Goal: Information Seeking & Learning: Find specific page/section

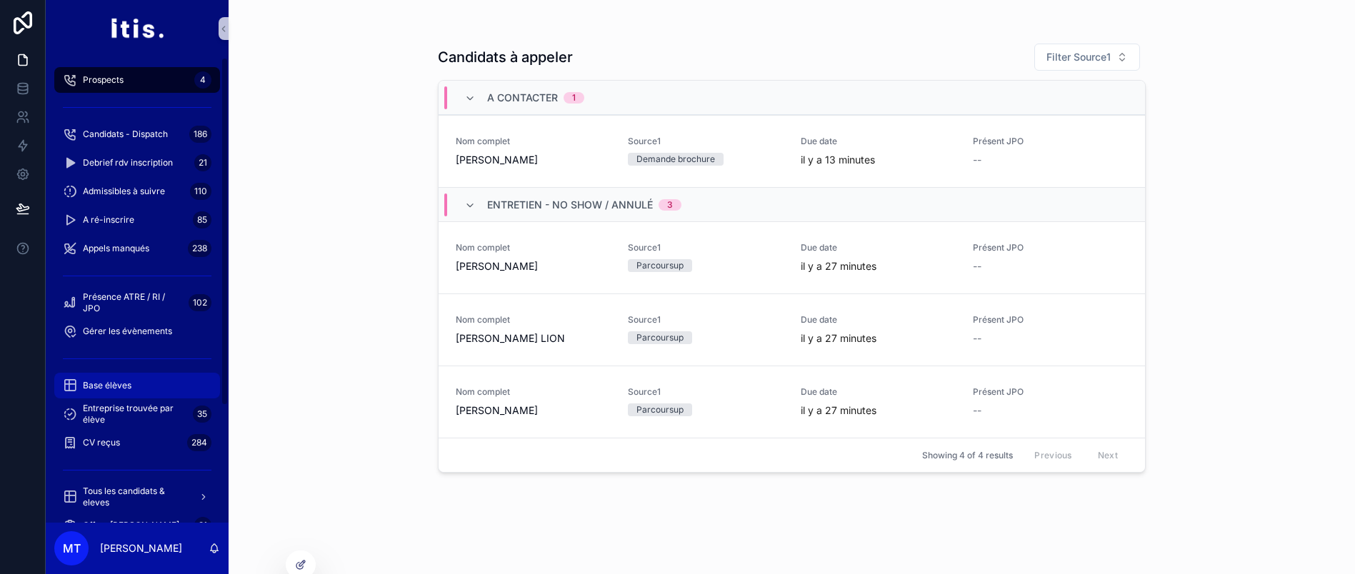
click at [126, 383] on span "Base élèves" at bounding box center [107, 385] width 49 height 11
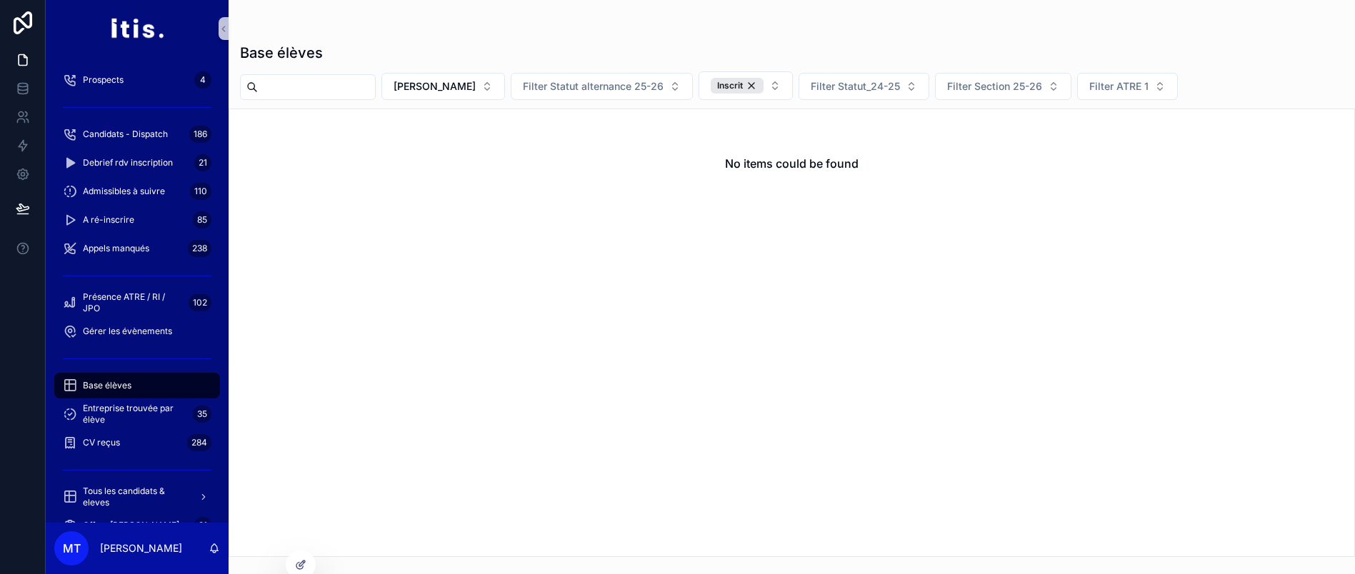
click at [375, 80] on input "scrollable content" at bounding box center [316, 87] width 117 height 20
click at [476, 86] on span "[PERSON_NAME]" at bounding box center [434, 86] width 82 height 14
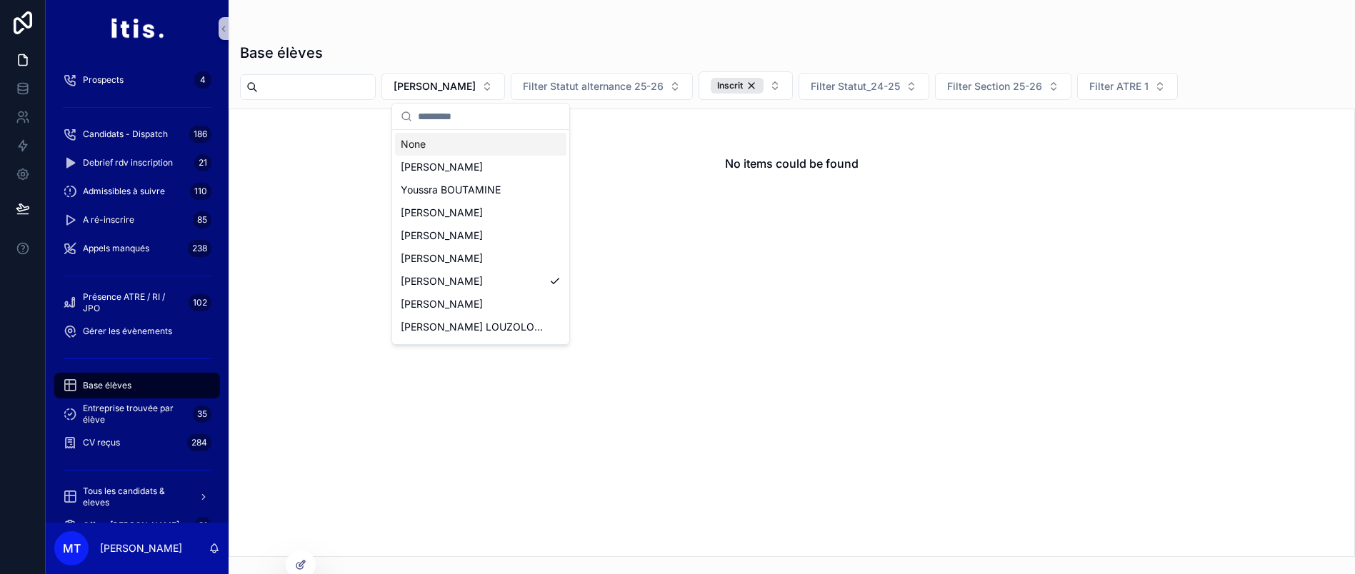
click at [480, 148] on div "None" at bounding box center [480, 144] width 171 height 23
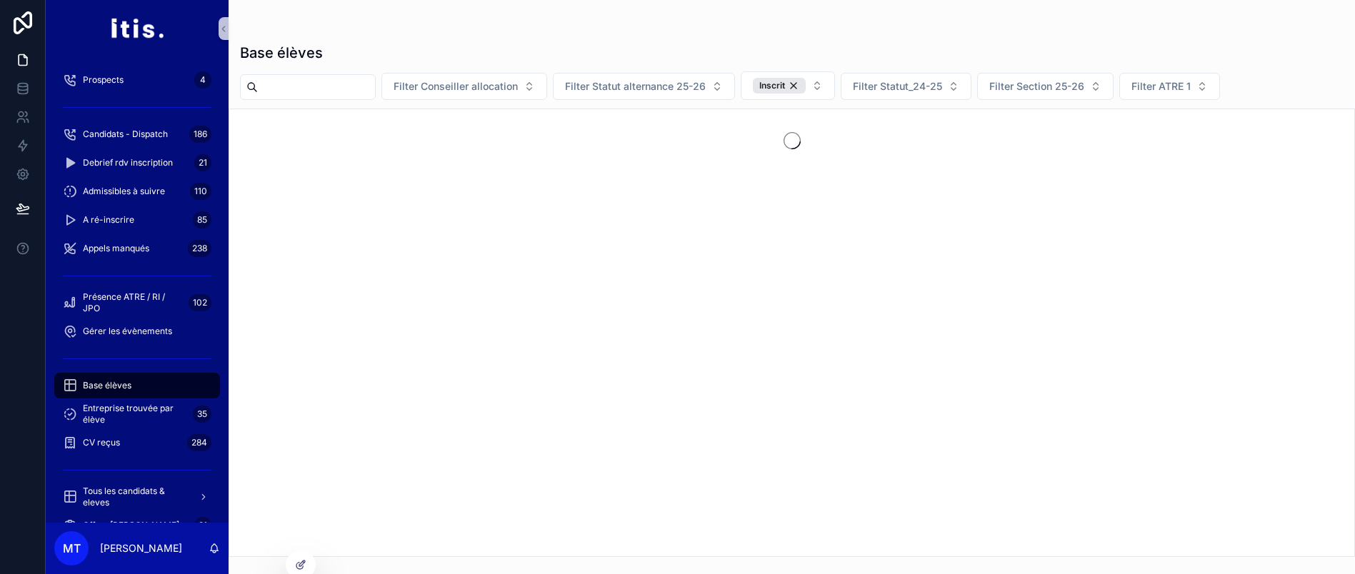
click at [326, 79] on input "scrollable content" at bounding box center [316, 87] width 117 height 20
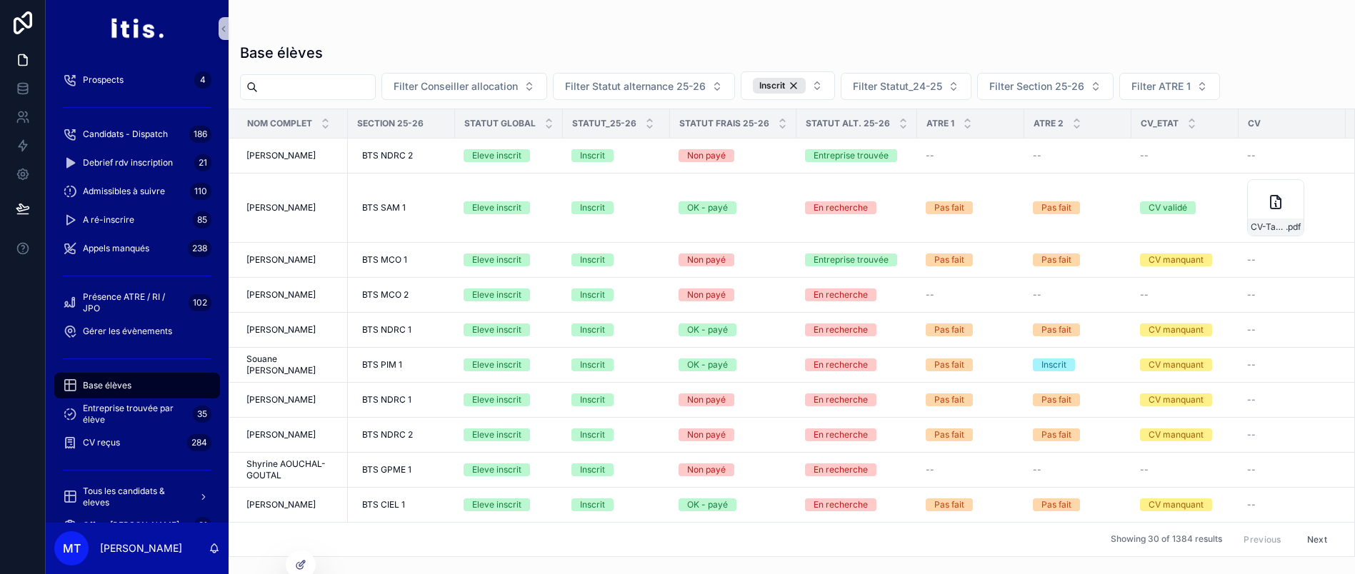
paste input "**********"
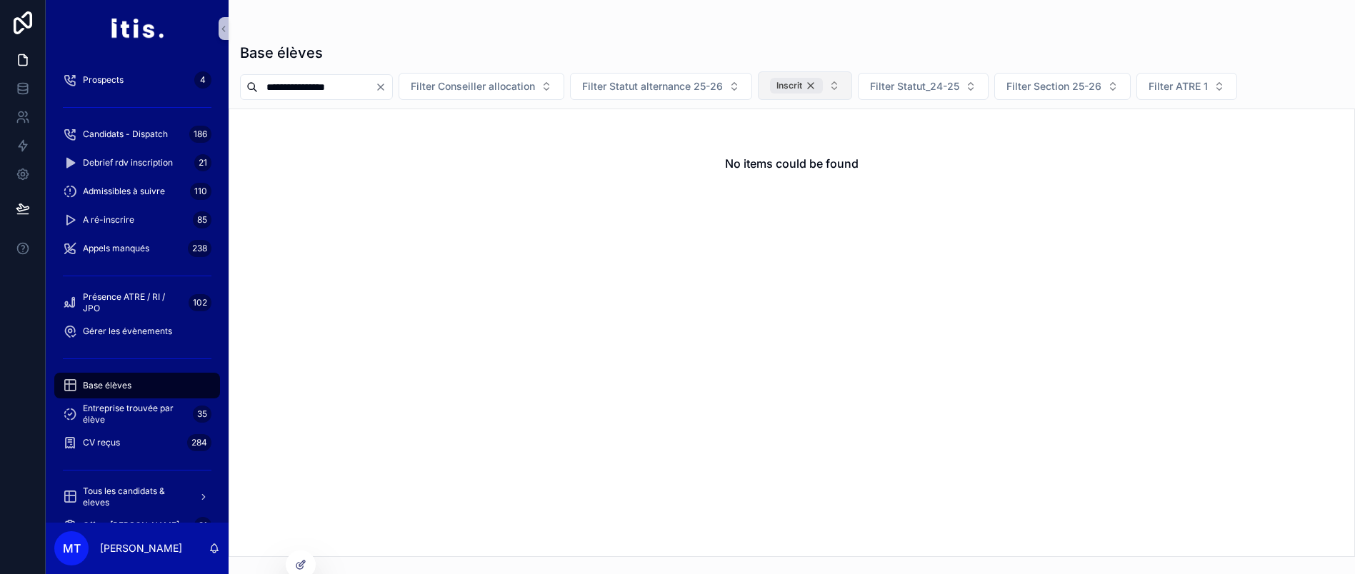
type input "**********"
click at [823, 84] on div "Inscrit" at bounding box center [796, 86] width 53 height 16
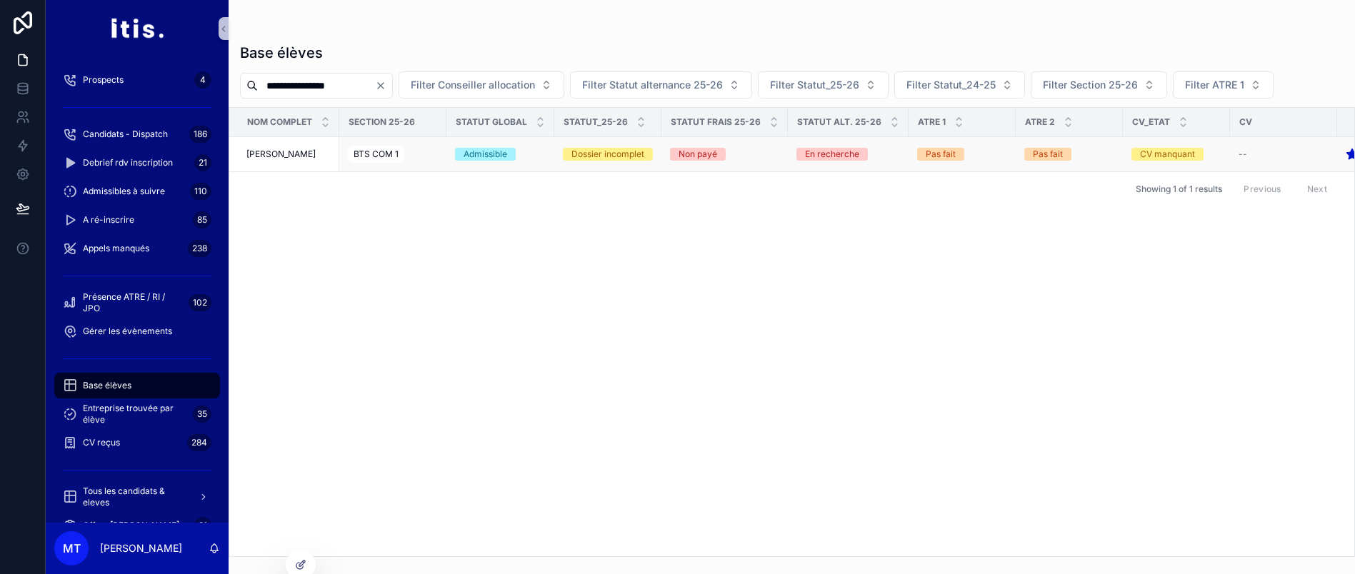
click at [305, 160] on span "Hadjar BENYOUCEF" at bounding box center [280, 154] width 69 height 11
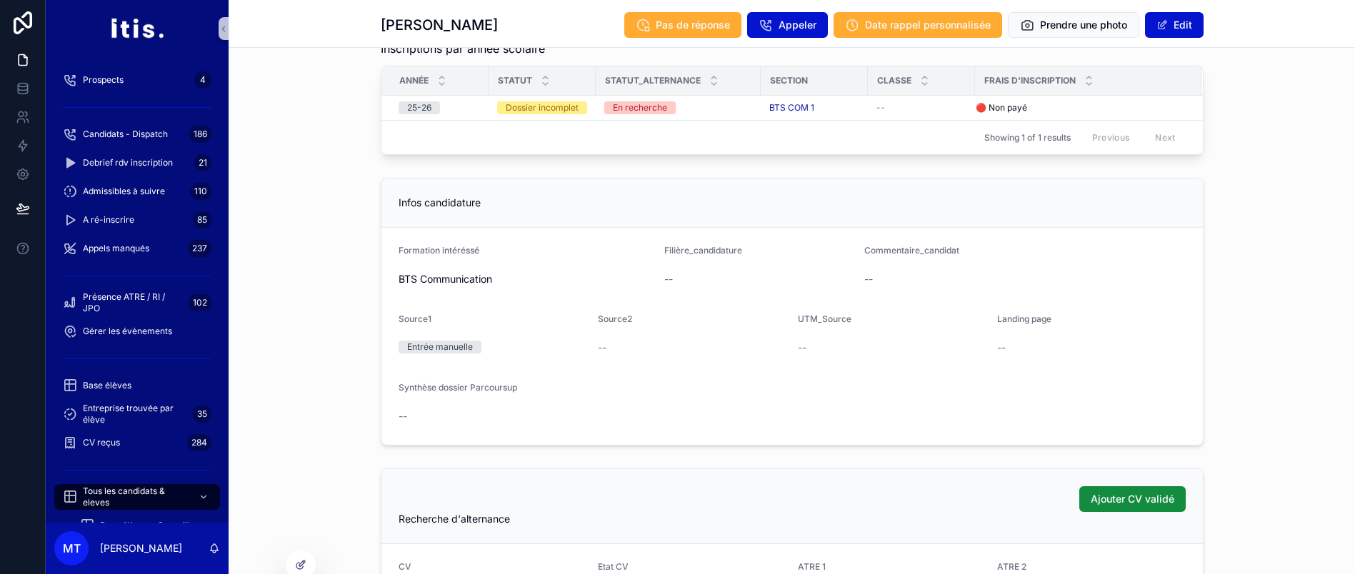
scroll to position [825, 0]
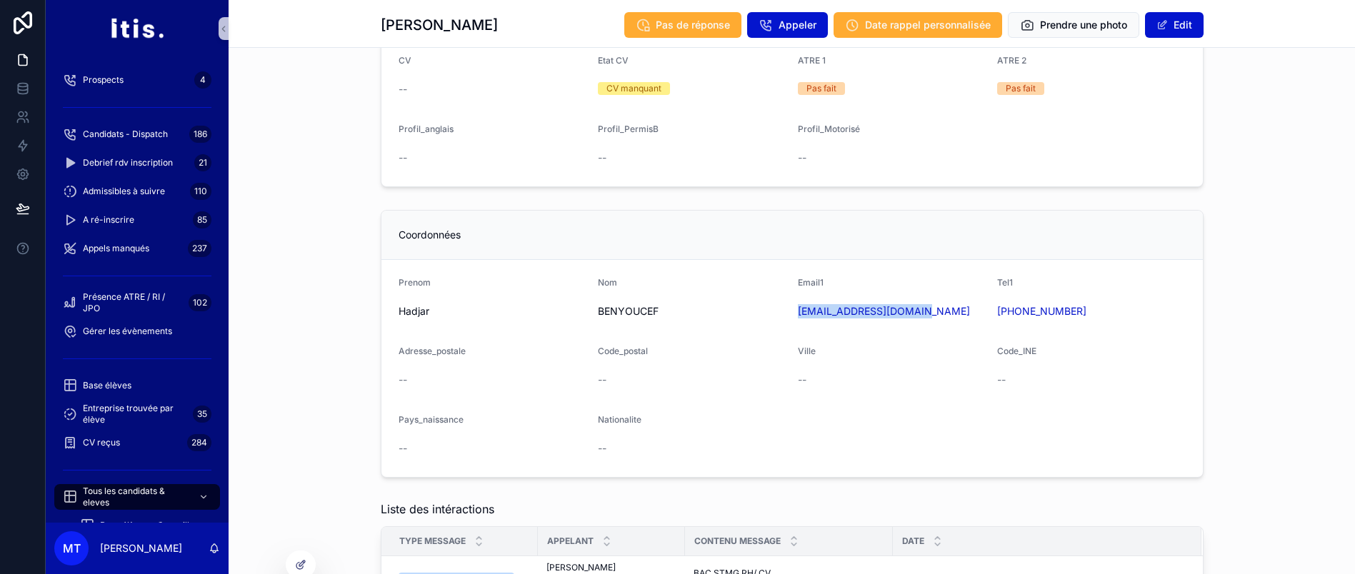
drag, startPoint x: 795, startPoint y: 321, endPoint x: 960, endPoint y: 336, distance: 165.6
click at [960, 336] on form "Prenom Hadjar Nom BENYOUCEF Email1 benyoucefaicha@msn.com Tel1 +33766132418 Adr…" at bounding box center [791, 368] width 821 height 217
click at [1231, 314] on div "Coordonnées Prenom Hadjar Nom BENYOUCEF Email1 benyoucefaicha@msn.com Tel1 +337…" at bounding box center [792, 343] width 1126 height 279
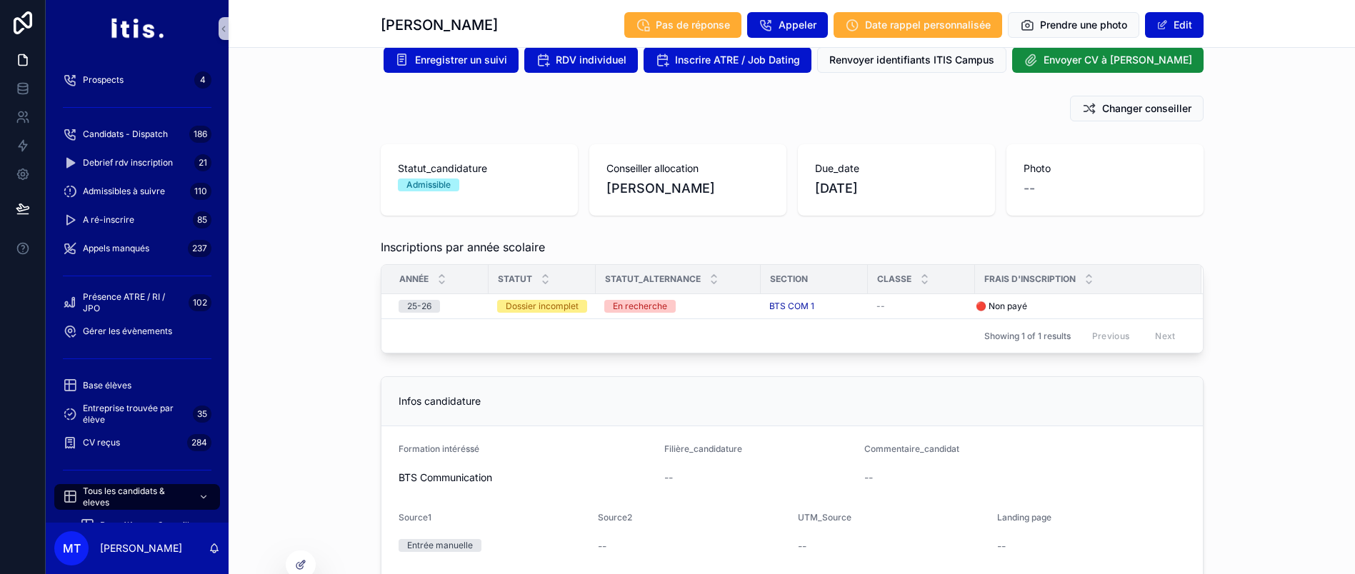
scroll to position [0, 0]
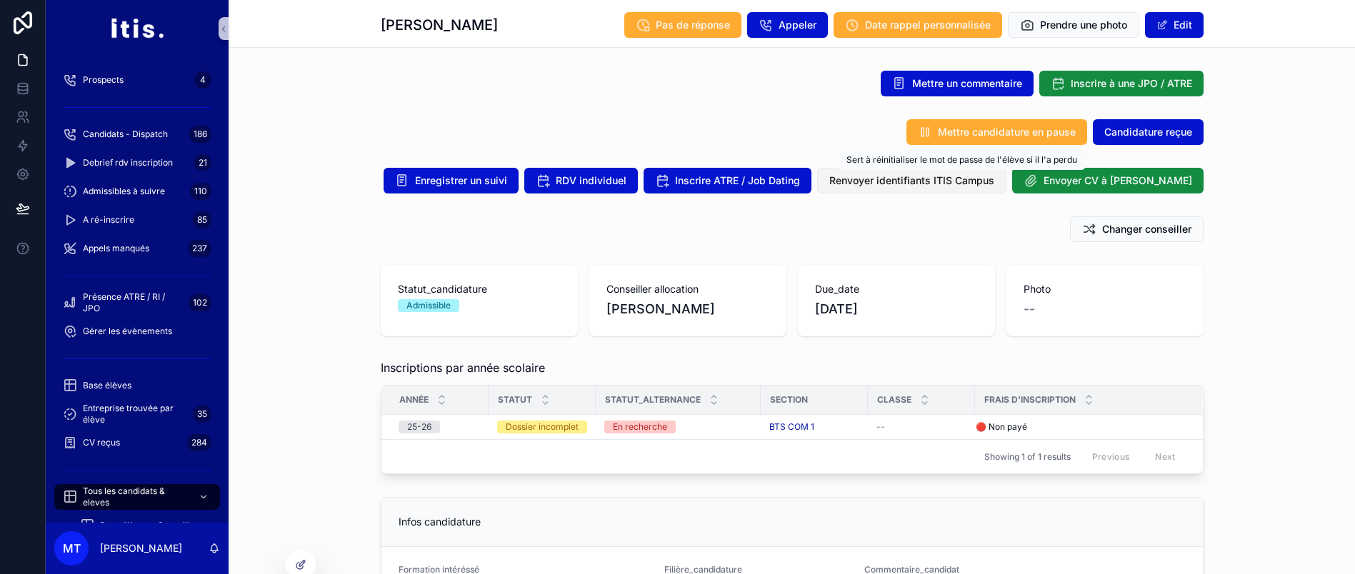
click at [982, 180] on span "Renvoyer identifiants ITIS Campus" at bounding box center [911, 181] width 165 height 14
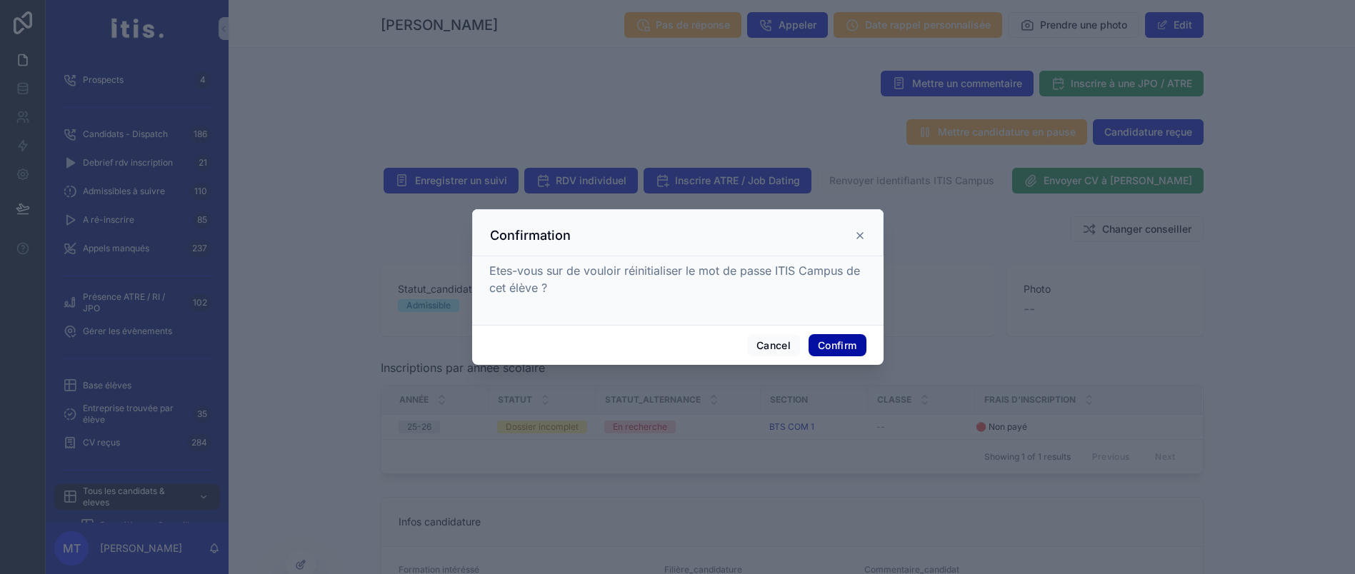
click at [841, 357] on button "Confirm" at bounding box center [836, 345] width 57 height 23
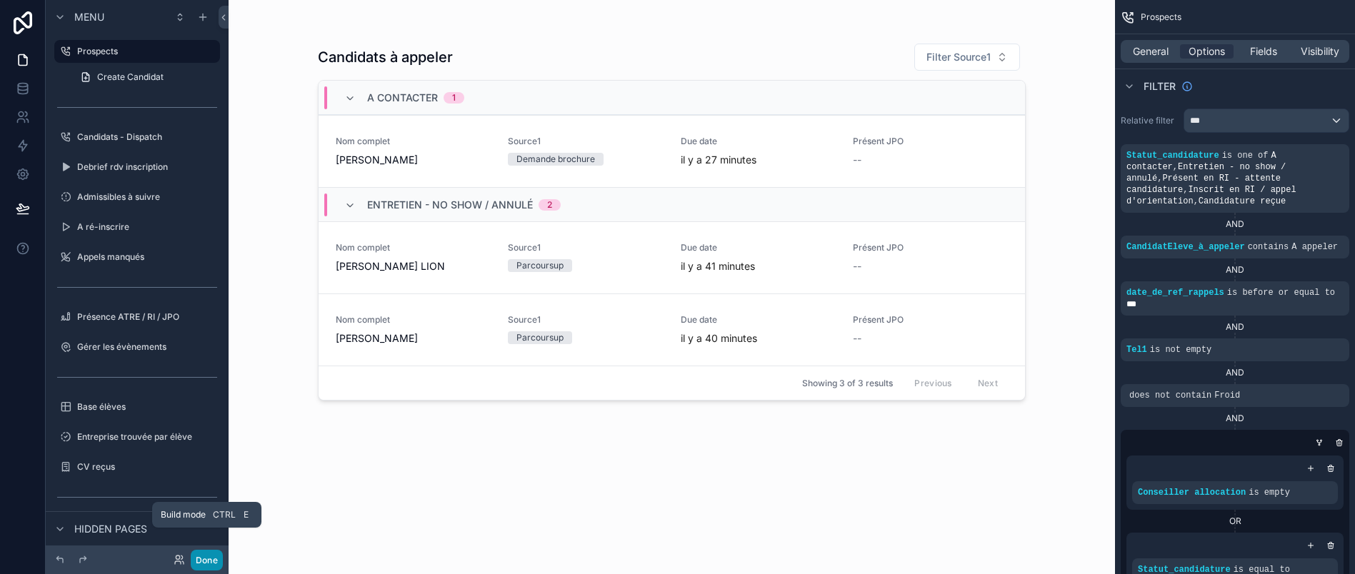
click at [198, 565] on button "Done" at bounding box center [207, 560] width 32 height 21
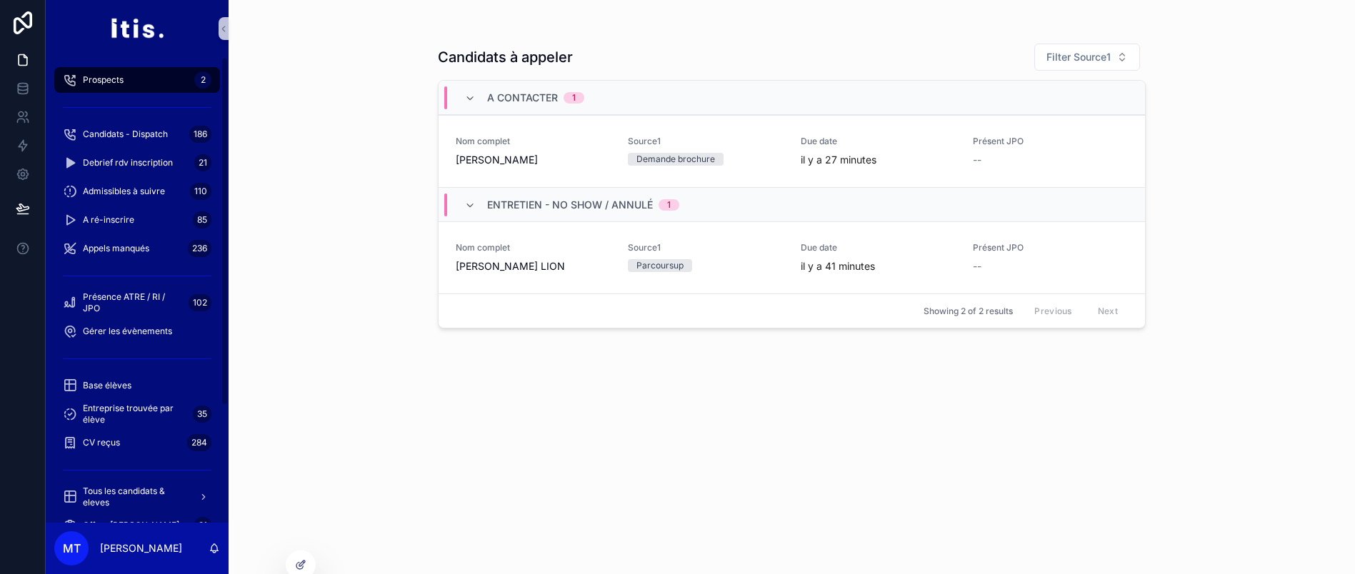
click at [131, 481] on div "scrollable content" at bounding box center [137, 470] width 183 height 26
click at [132, 488] on span "Tous les candidats & eleves" at bounding box center [135, 497] width 104 height 23
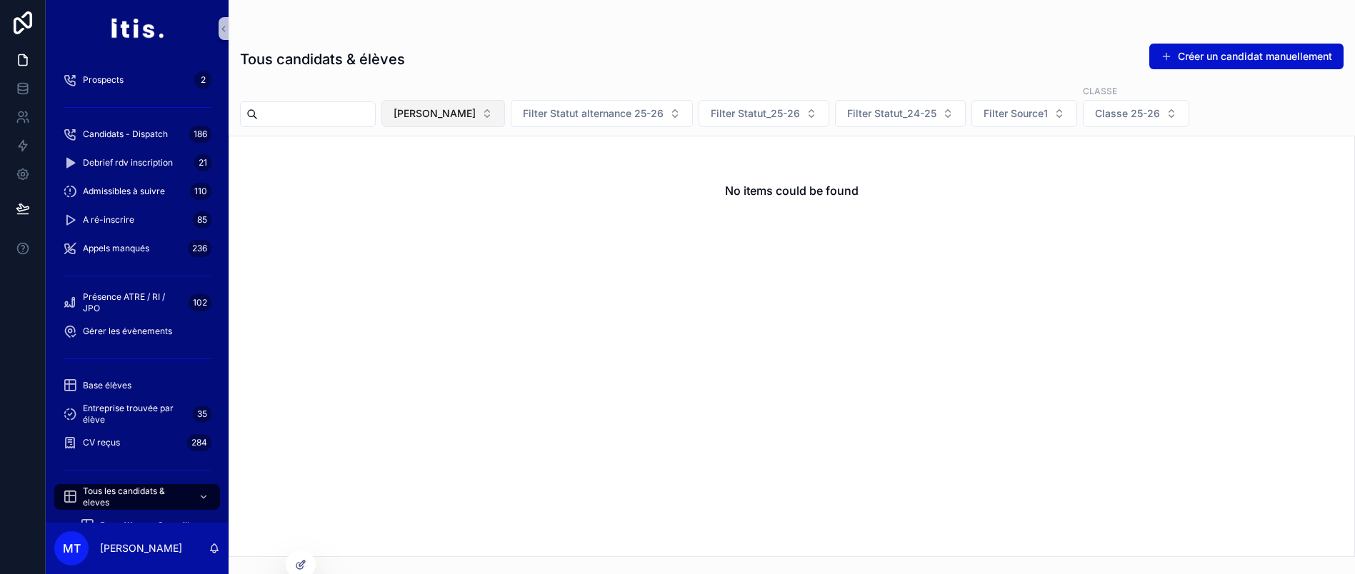
click at [434, 110] on span "[PERSON_NAME]" at bounding box center [434, 113] width 82 height 14
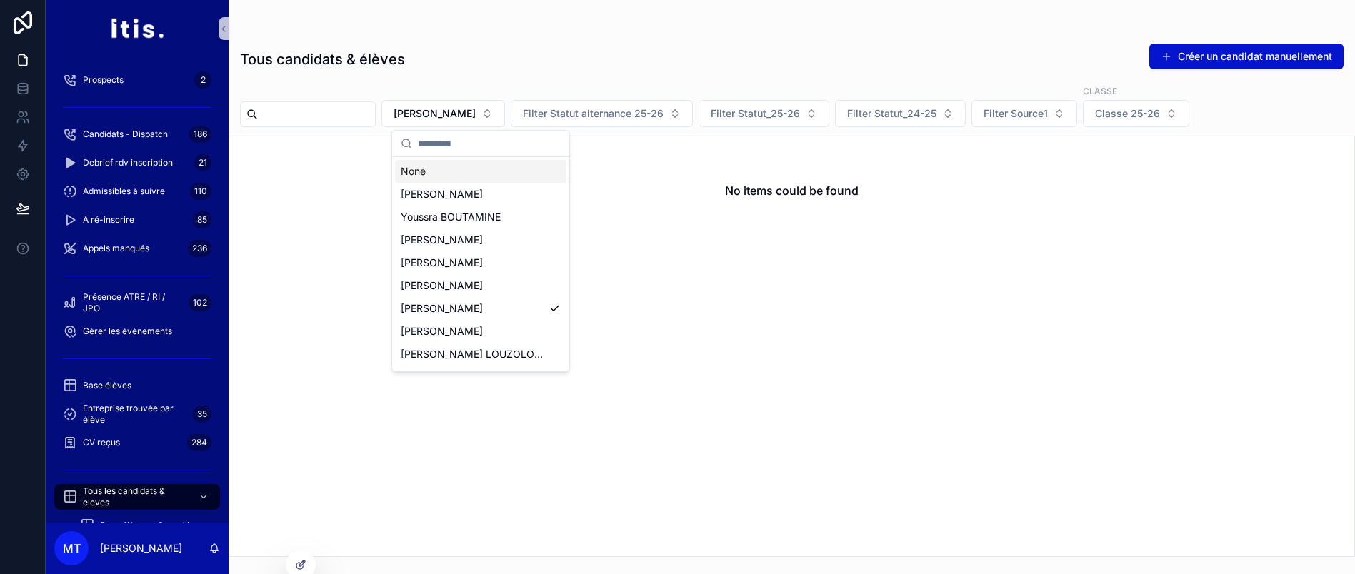
click at [469, 165] on div "None" at bounding box center [480, 171] width 171 height 23
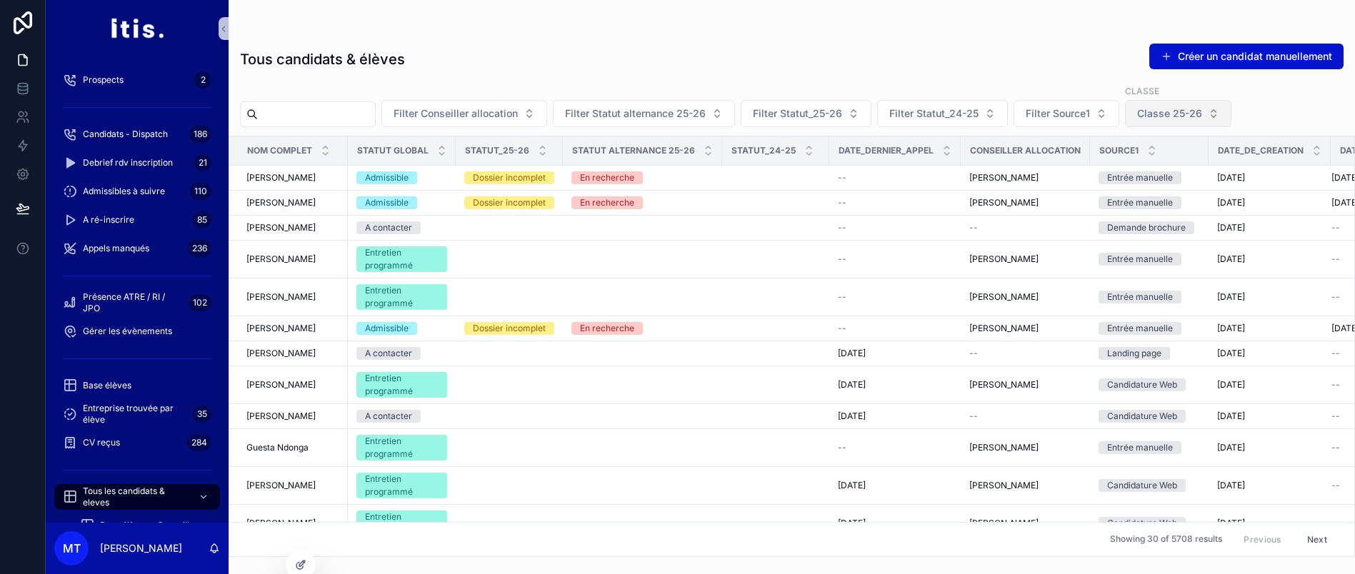
click at [1231, 118] on button "Classe 25-26" at bounding box center [1178, 113] width 106 height 27
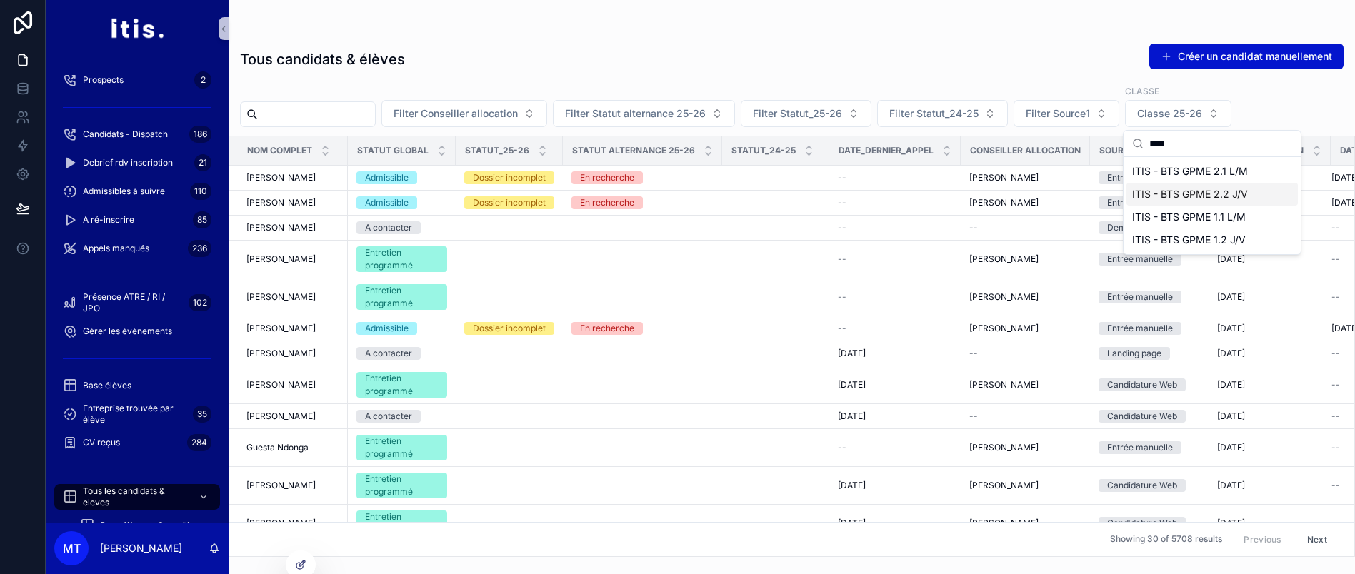
type input "****"
click at [1235, 190] on div "ITIS - BTS GPME 2.2 J/V" at bounding box center [1211, 194] width 171 height 23
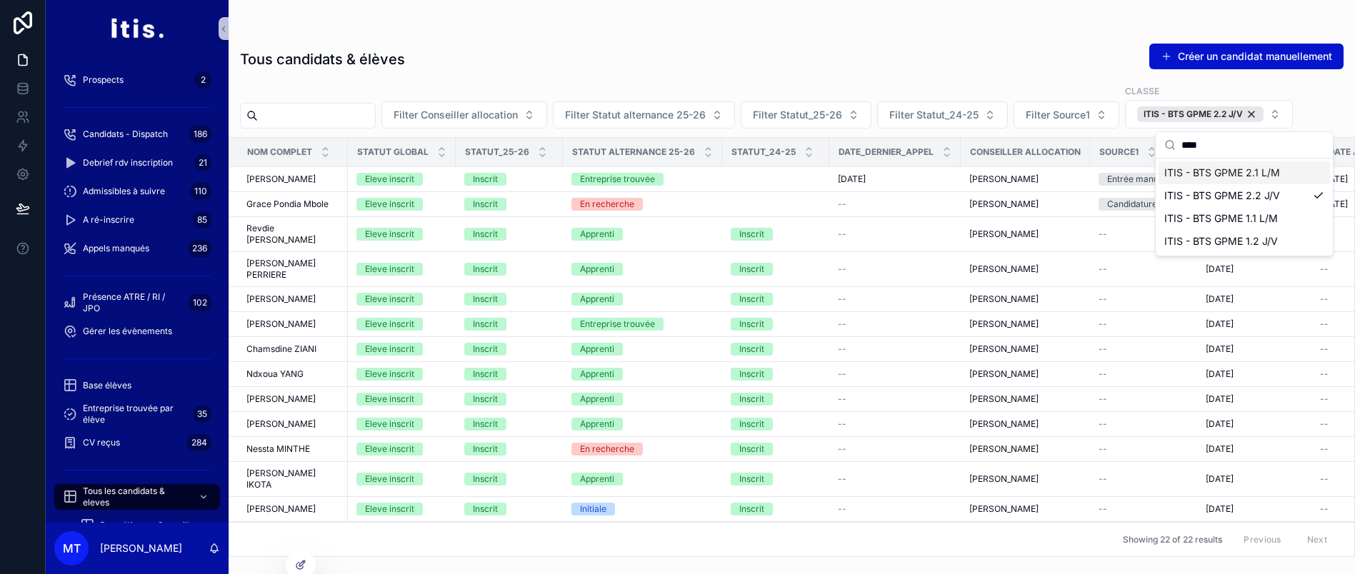
click at [995, 60] on div "Tous candidats & élèves Créer un candidat manuellement" at bounding box center [791, 59] width 1103 height 33
